Goal: Task Accomplishment & Management: Complete application form

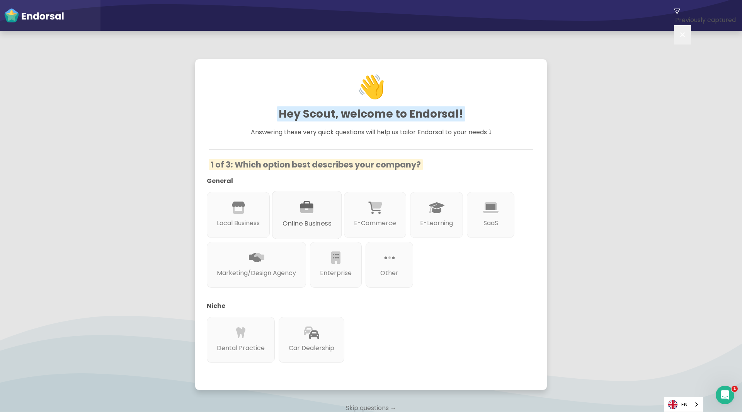
click at [312, 224] on p "Online Business" at bounding box center [307, 223] width 49 height 10
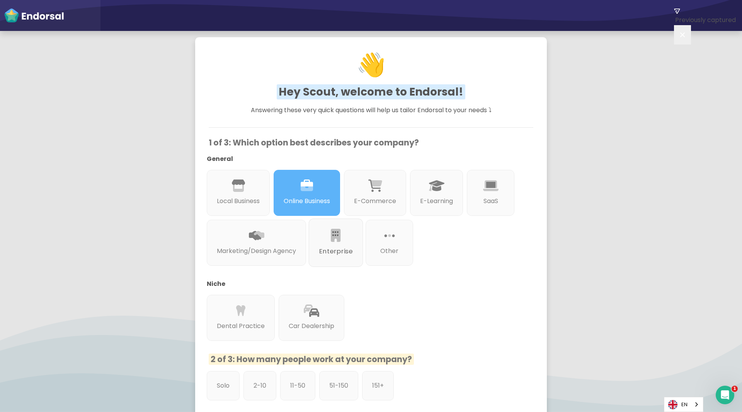
scroll to position [26, 0]
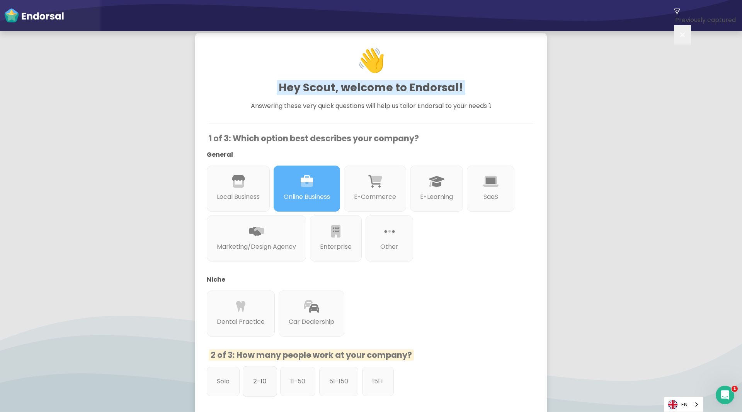
click at [262, 385] on p "2-10" at bounding box center [260, 381] width 14 height 10
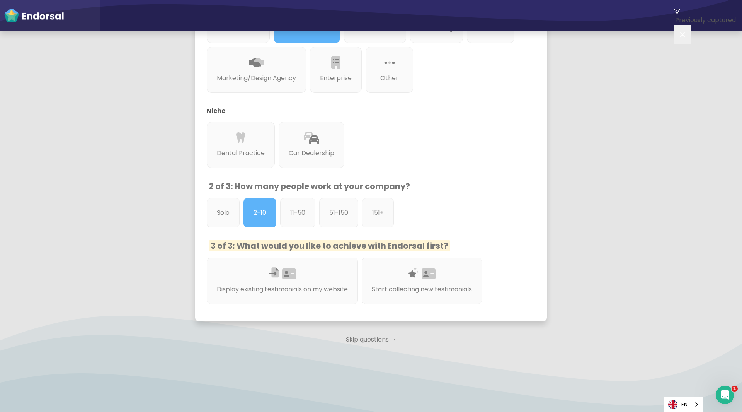
scroll to position [196, 0]
click at [387, 283] on div at bounding box center [422, 283] width 105 height 4
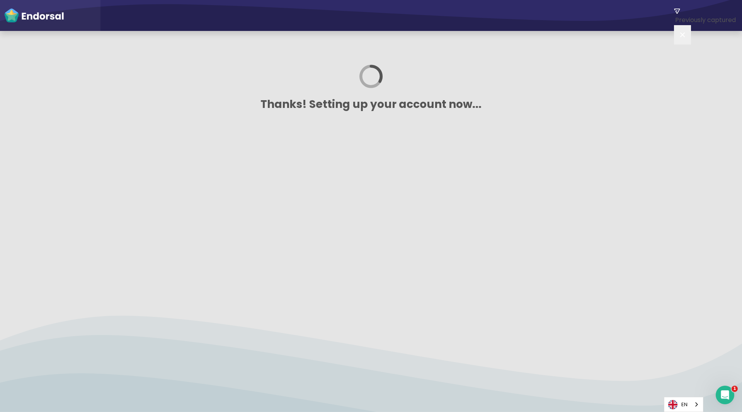
scroll to position [0, 0]
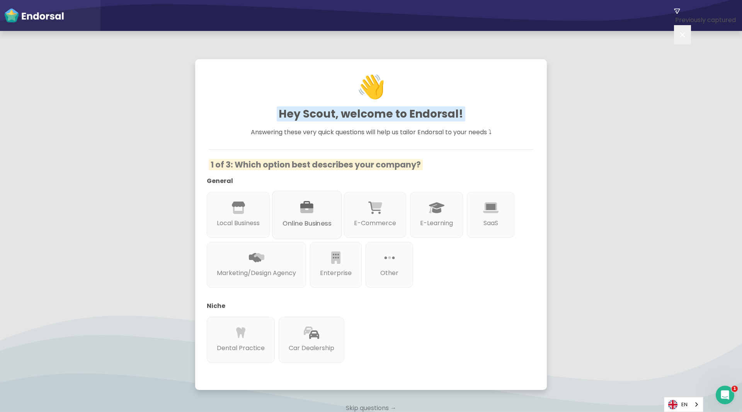
click at [309, 208] on icon at bounding box center [306, 207] width 13 height 13
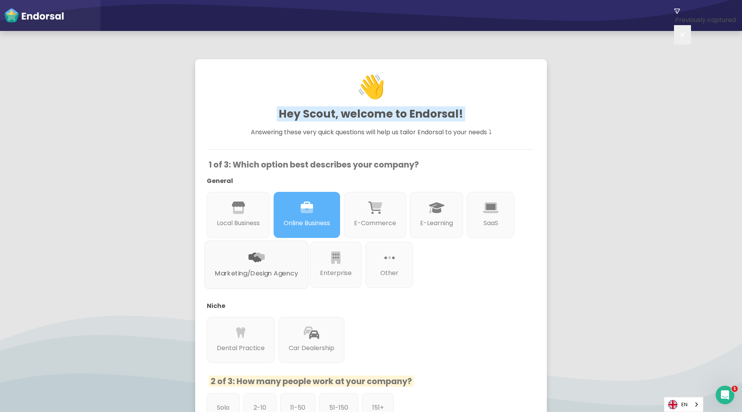
click at [309, 252] on div "Marketing/Design Agency" at bounding box center [256, 264] width 104 height 48
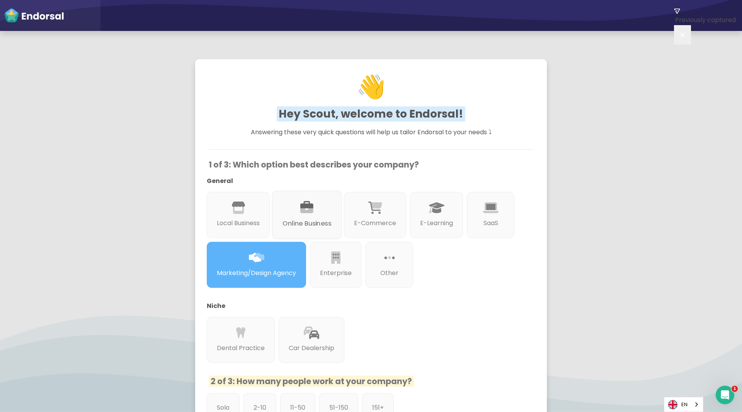
click at [314, 220] on p "Online Business" at bounding box center [307, 223] width 49 height 10
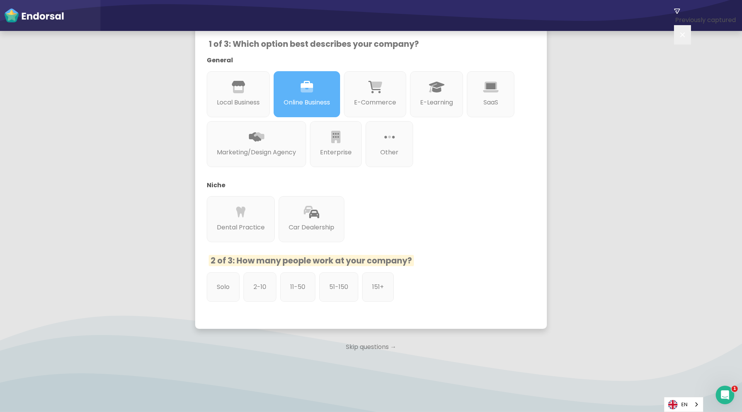
scroll to position [129, 0]
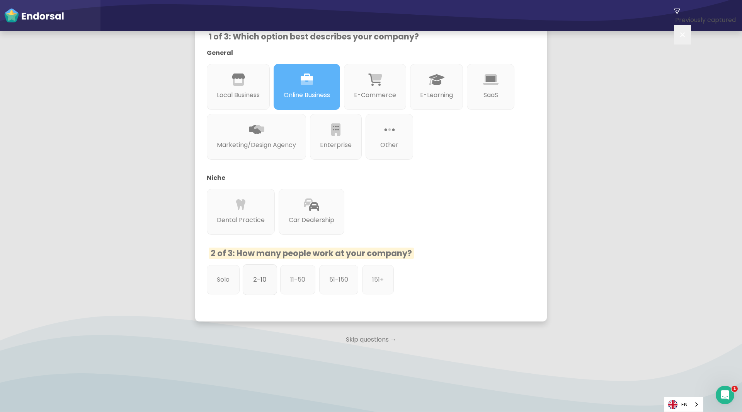
click at [262, 282] on p "2-10" at bounding box center [260, 279] width 14 height 10
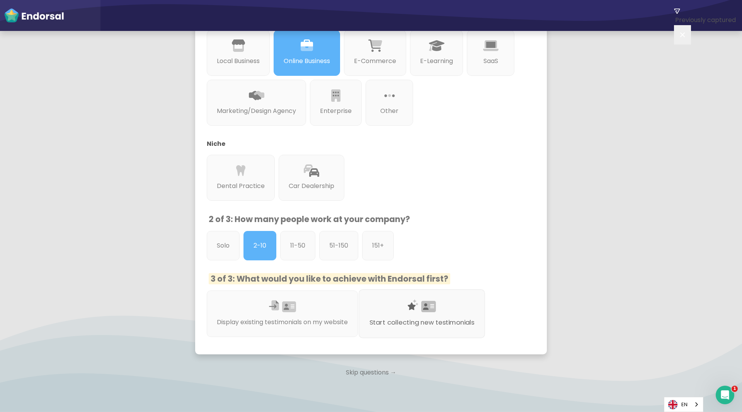
scroll to position [163, 0]
click at [424, 317] on div at bounding box center [422, 315] width 105 height 4
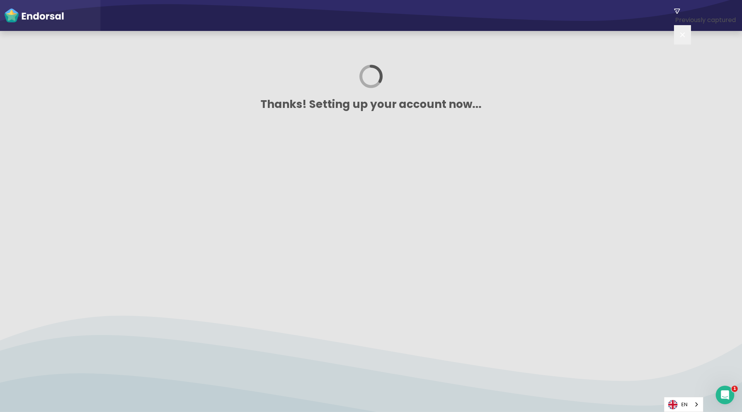
scroll to position [0, 0]
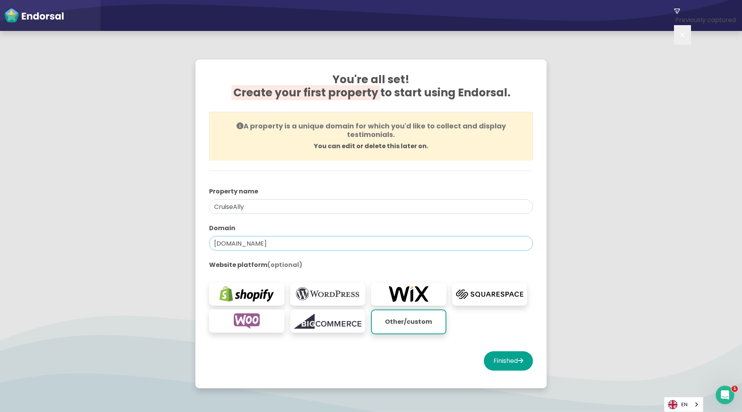
click at [271, 243] on input "cruiseally.com" at bounding box center [371, 243] width 324 height 15
click at [370, 207] on input "CruiseAlly" at bounding box center [371, 206] width 324 height 15
click at [330, 242] on input "cruiseally.com" at bounding box center [371, 243] width 324 height 15
click at [417, 325] on p "Other/custom" at bounding box center [409, 321] width 66 height 15
click at [318, 291] on img at bounding box center [328, 293] width 68 height 15
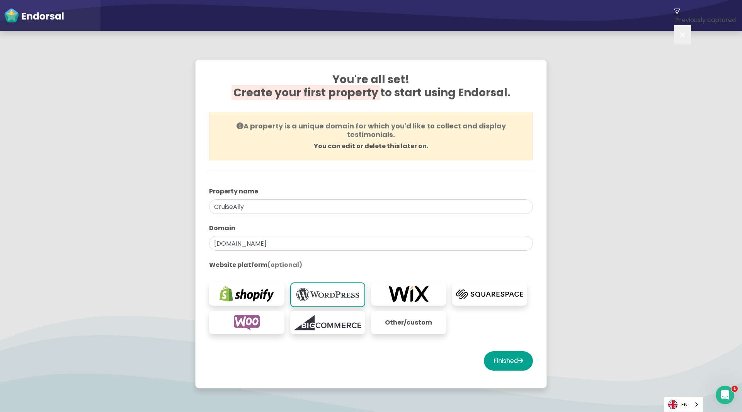
click at [415, 330] on p "Other/custom" at bounding box center [409, 322] width 68 height 15
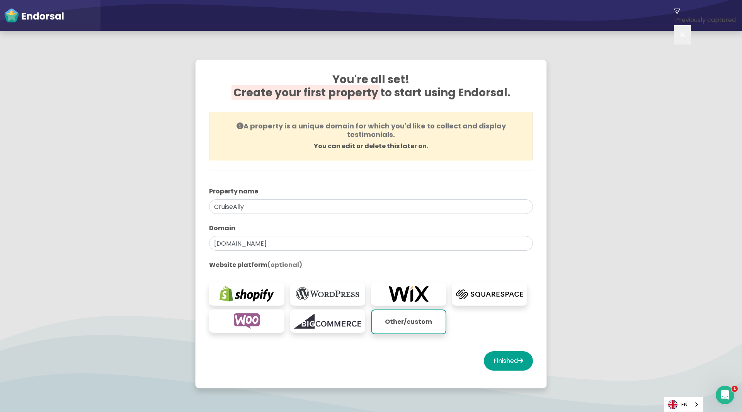
click at [370, 359] on div "Finished" at bounding box center [371, 360] width 324 height 19
click at [528, 381] on div "You're all set! Create your first property to start using Endorsal. A property …" at bounding box center [370, 223] width 343 height 320
click at [506, 358] on button "Finished" at bounding box center [508, 360] width 49 height 19
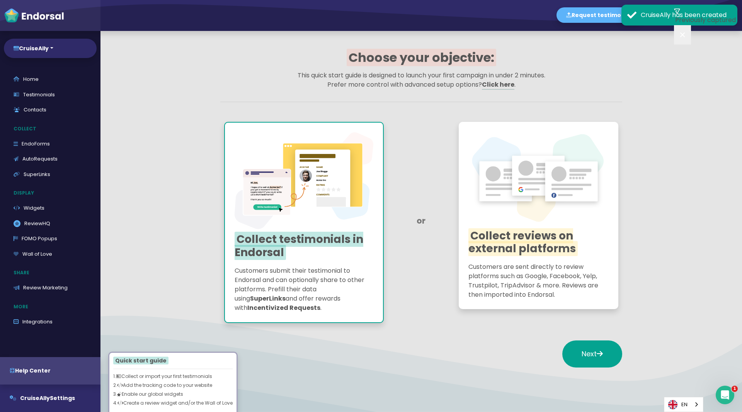
click at [594, 66] on div "Choose your objective: This quick start guide is designed to launch your first …" at bounding box center [421, 72] width 402 height 45
drag, startPoint x: 31, startPoint y: 12, endPoint x: 170, endPoint y: 38, distance: 142.1
click at [170, 38] on app-quick-start-auto-requests "Choose your objective: This quick start guide is designed to launch your first …" at bounding box center [421, 213] width 642 height 365
